Goal: Information Seeking & Learning: Learn about a topic

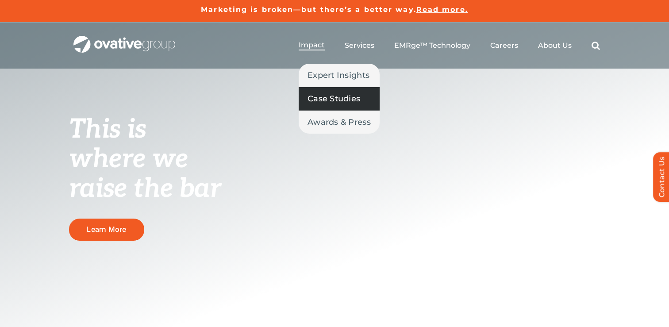
click at [320, 98] on span "Case Studies" at bounding box center [333, 98] width 53 height 12
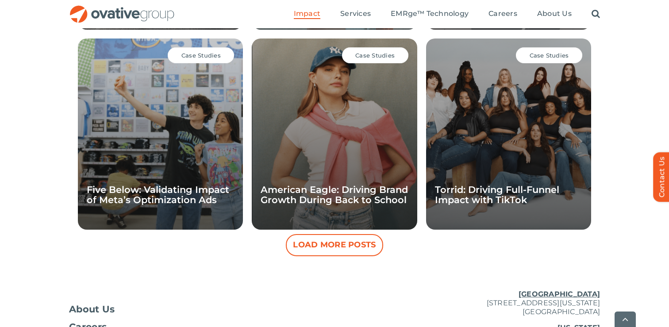
scroll to position [817, 0]
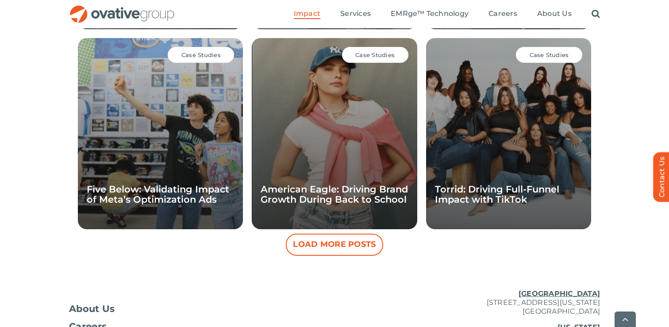
click at [646, 72] on div "CASE STUDIES Case Studies Northern Tool + Equipment: Unlocking Digital Growth T…" at bounding box center [334, 35] width 669 height 439
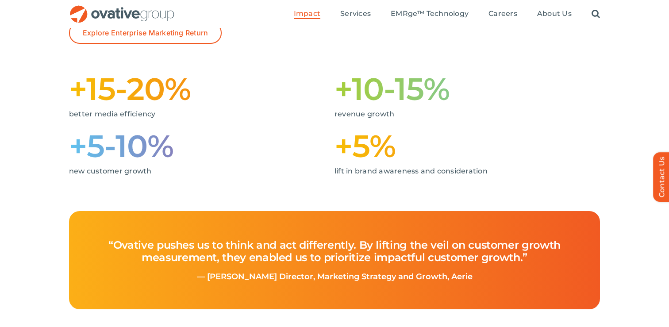
scroll to position [202, 0]
